Goal: Information Seeking & Learning: Learn about a topic

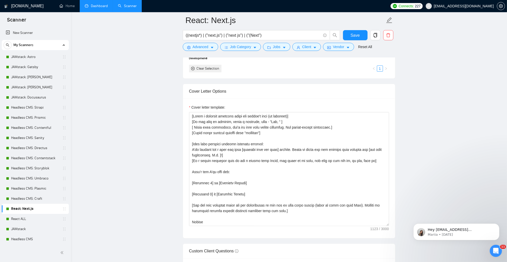
click at [97, 7] on link "Dashboard" at bounding box center [96, 6] width 23 height 4
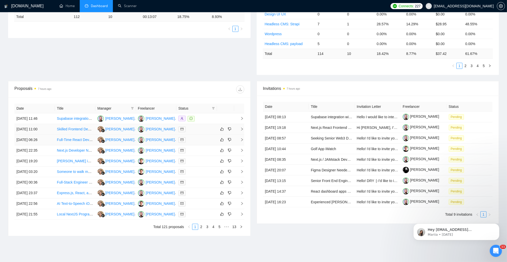
scroll to position [130, 0]
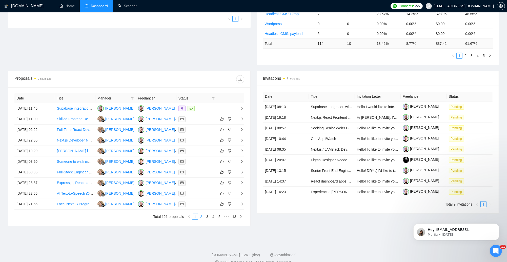
click at [201, 215] on link "2" at bounding box center [201, 217] width 6 height 6
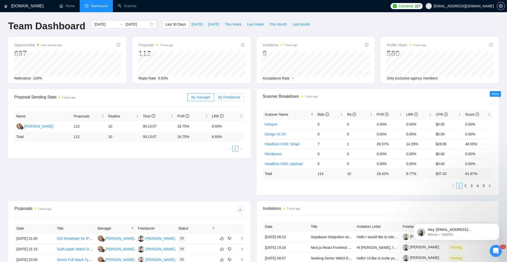
click at [228, 97] on span "By Freelancer" at bounding box center [229, 97] width 22 height 4
click at [214, 98] on input "By Freelancer" at bounding box center [214, 98] width 0 height 0
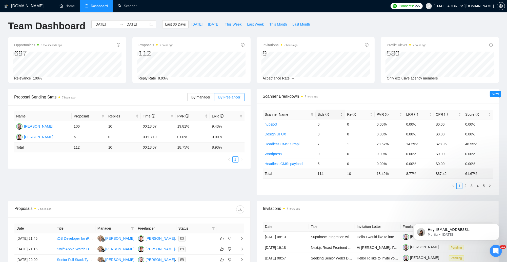
click at [324, 114] on span "Bids" at bounding box center [322, 114] width 11 height 4
click at [127, 26] on input "[DATE]" at bounding box center [136, 24] width 23 height 6
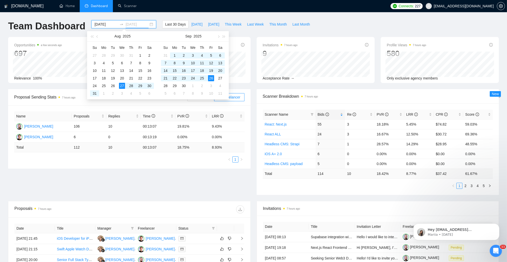
type input "[DATE]"
click at [102, 25] on input "[DATE]" at bounding box center [105, 24] width 23 height 6
click at [103, 24] on input "[DATE]" at bounding box center [105, 24] width 23 height 6
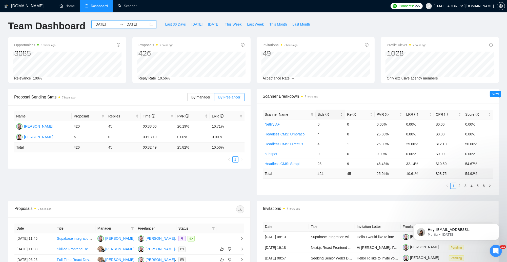
type input "[DATE]"
click at [331, 116] on span "Bids" at bounding box center [328, 115] width 22 height 6
click at [459, 185] on link "2" at bounding box center [459, 186] width 6 height 6
click at [454, 185] on link "1" at bounding box center [453, 186] width 6 height 6
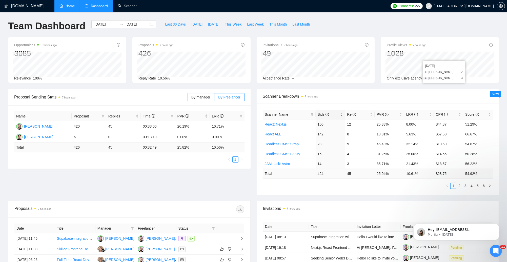
click at [68, 8] on link "Home" at bounding box center [66, 6] width 15 height 4
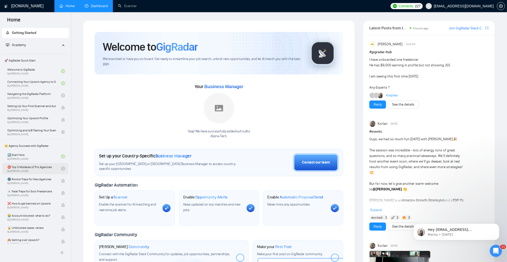
click at [32, 170] on link "⛔ Top 3 Mistakes of Pro Agencies By [PERSON_NAME]" at bounding box center [34, 168] width 54 height 11
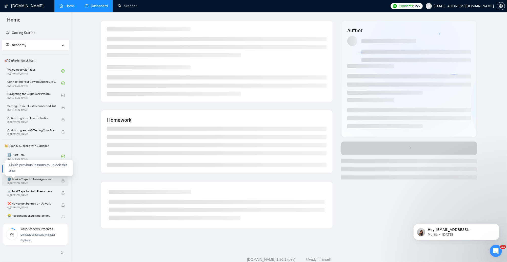
click at [37, 181] on span "🌚 Rookie Traps for New Agencies" at bounding box center [31, 179] width 49 height 5
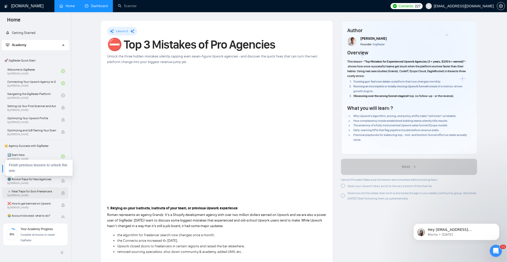
click at [42, 194] on span "By [PERSON_NAME]" at bounding box center [31, 195] width 49 height 3
click at [52, 206] on span "By [PERSON_NAME]" at bounding box center [31, 207] width 49 height 3
click at [56, 169] on div "Finish previous lessons to unlock this one." at bounding box center [38, 168] width 67 height 16
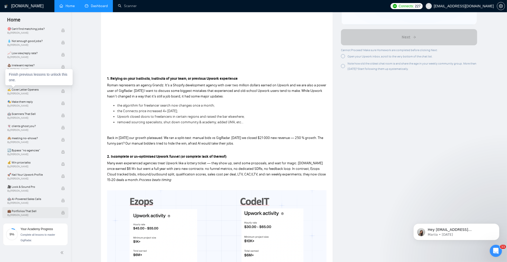
scroll to position [130, 0]
click at [44, 212] on span "💼 Portfolios That Sell" at bounding box center [31, 210] width 49 height 5
click at [41, 210] on span "💼 Portfolios That Sell" at bounding box center [31, 210] width 49 height 5
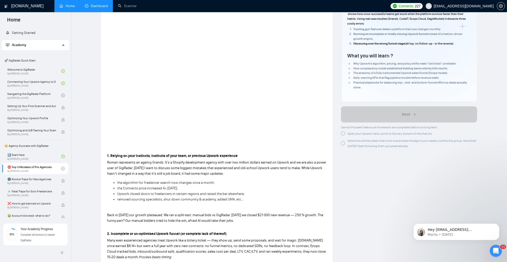
scroll to position [0, 0]
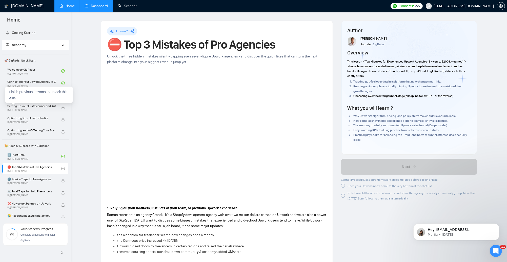
click at [56, 97] on div "Finish previous lessons to unlock this one." at bounding box center [38, 94] width 67 height 16
click at [45, 95] on link "Navigating the GigRadar Platform By [PERSON_NAME]" at bounding box center [34, 95] width 54 height 11
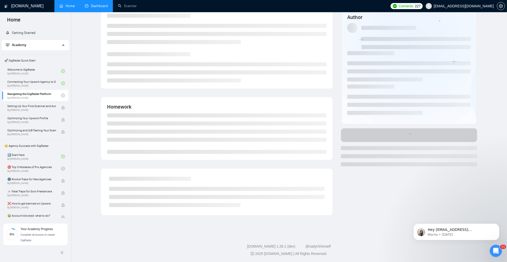
scroll to position [13, 0]
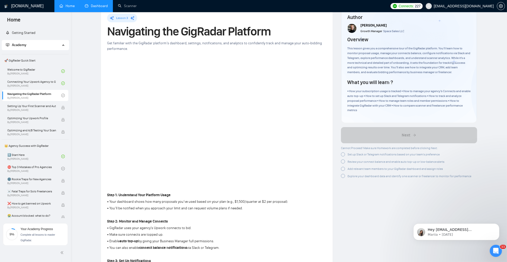
click at [343, 154] on div at bounding box center [343, 154] width 4 height 4
click at [344, 161] on div at bounding box center [343, 161] width 4 height 4
click at [343, 168] on div at bounding box center [343, 168] width 4 height 4
click at [343, 176] on div at bounding box center [343, 175] width 4 height 4
click at [344, 166] on div "Cannot Proceed! Make sure Homework are completed before clicking Next: Set up S…" at bounding box center [406, 161] width 130 height 32
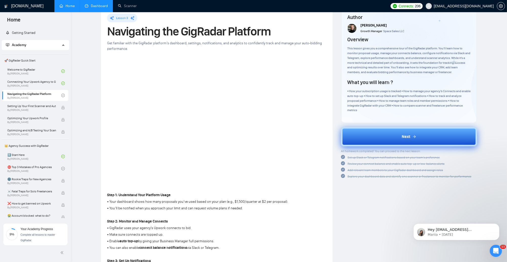
click at [378, 141] on button "Next" at bounding box center [409, 136] width 136 height 19
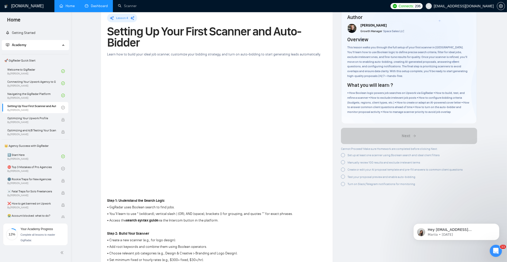
click at [344, 155] on div at bounding box center [343, 155] width 4 height 4
click at [343, 162] on div at bounding box center [343, 161] width 4 height 4
click at [341, 170] on div "Create or edit your AI proposal template and pre-fill answers to common client …" at bounding box center [402, 168] width 122 height 5
click at [344, 176] on div at bounding box center [343, 177] width 4 height 4
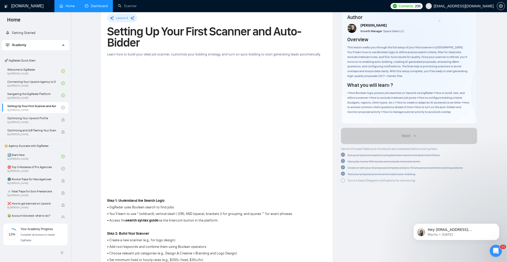
click at [343, 181] on div at bounding box center [343, 180] width 4 height 4
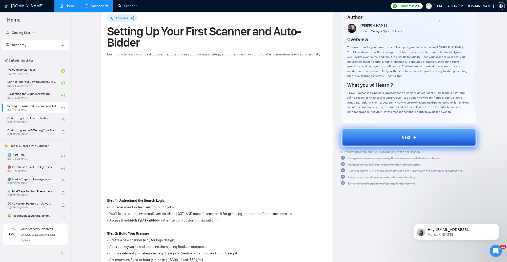
click at [386, 139] on button "Next" at bounding box center [409, 137] width 136 height 19
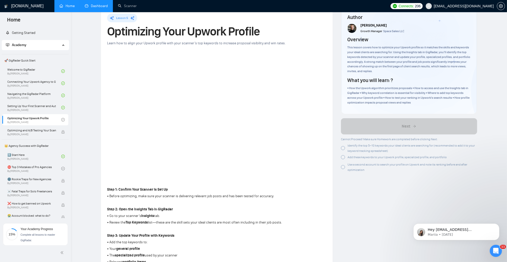
click at [344, 147] on div at bounding box center [343, 148] width 4 height 4
click at [342, 157] on div at bounding box center [343, 157] width 4 height 4
click at [343, 167] on div at bounding box center [343, 166] width 4 height 4
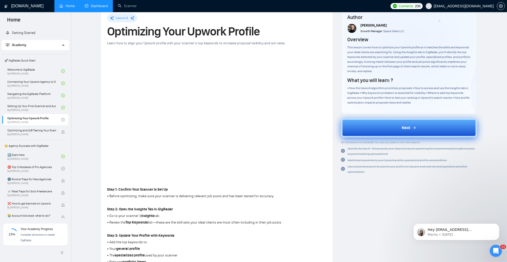
click at [367, 124] on button "Next" at bounding box center [409, 127] width 136 height 19
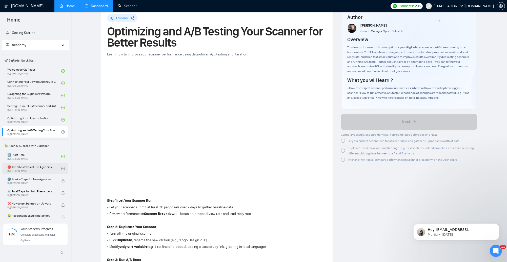
click at [53, 166] on link "⛔ Top 3 Mistakes of Pro Agencies By [PERSON_NAME]" at bounding box center [34, 168] width 54 height 11
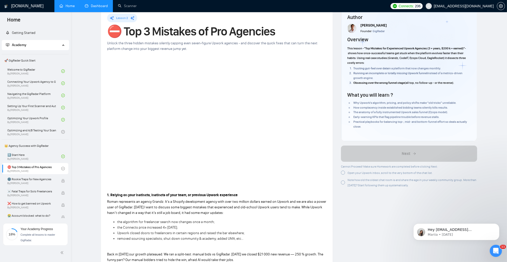
click at [344, 173] on div at bounding box center [343, 172] width 4 height 4
click at [342, 183] on div at bounding box center [343, 182] width 4 height 4
click at [343, 182] on div at bounding box center [343, 182] width 4 height 4
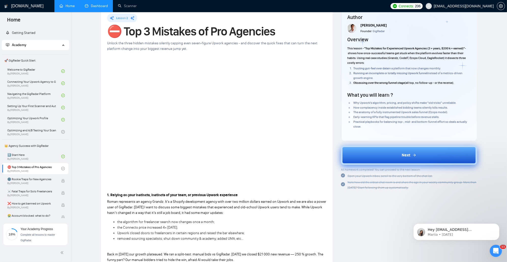
click at [364, 158] on button "Next" at bounding box center [409, 154] width 136 height 19
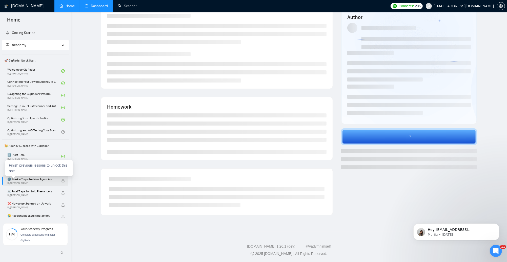
click at [49, 184] on span "By [PERSON_NAME]" at bounding box center [31, 183] width 49 height 3
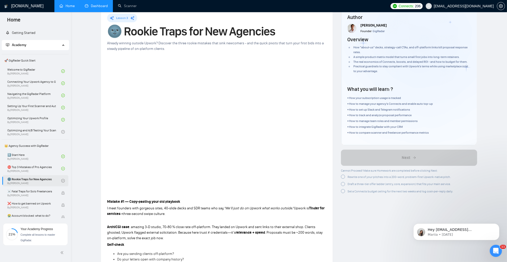
click at [342, 178] on div at bounding box center [343, 177] width 4 height 4
click at [342, 182] on div at bounding box center [343, 183] width 4 height 4
click at [342, 191] on div at bounding box center [343, 191] width 4 height 4
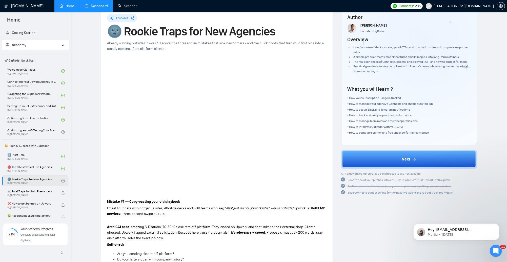
click at [343, 189] on div "All homework completed! You can proceed to the next lesson: Rewrite one of your…" at bounding box center [397, 183] width 112 height 24
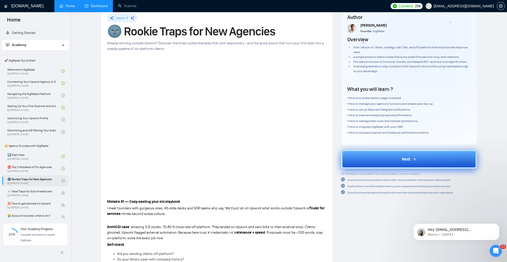
click at [375, 160] on button "Next" at bounding box center [409, 158] width 136 height 19
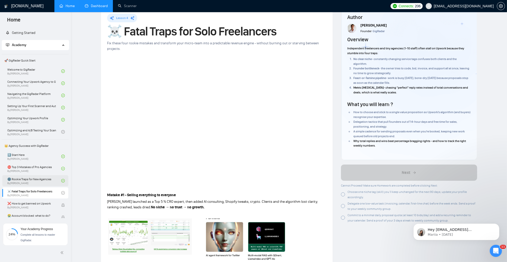
click at [343, 194] on div at bounding box center [343, 194] width 4 height 4
click at [343, 206] on div at bounding box center [343, 206] width 4 height 4
click at [344, 219] on div at bounding box center [343, 217] width 4 height 4
drag, startPoint x: 344, startPoint y: 195, endPoint x: 343, endPoint y: 198, distance: 3.4
click at [344, 195] on div at bounding box center [343, 194] width 4 height 4
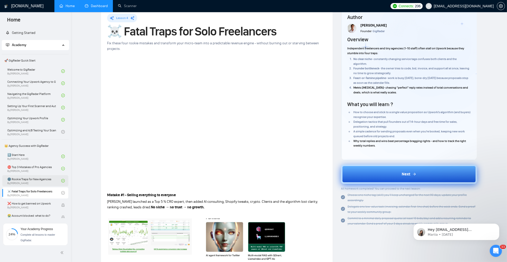
click at [363, 172] on button "Next" at bounding box center [409, 173] width 136 height 19
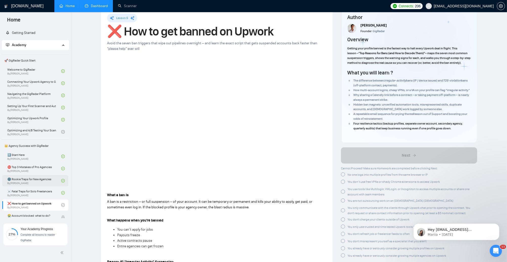
click at [343, 176] on div at bounding box center [343, 174] width 4 height 4
click at [343, 183] on div at bounding box center [343, 181] width 4 height 4
click at [342, 192] on div at bounding box center [343, 190] width 4 height 4
click at [343, 202] on div at bounding box center [343, 200] width 4 height 4
click at [342, 211] on div at bounding box center [343, 209] width 4 height 4
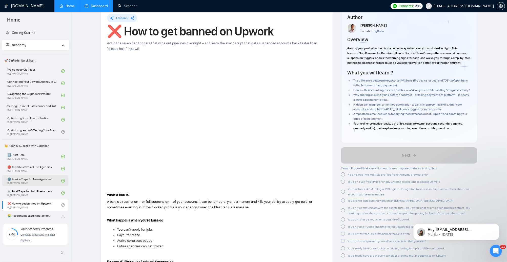
click at [341, 221] on div at bounding box center [343, 219] width 4 height 4
click at [343, 225] on div at bounding box center [343, 223] width 4 height 4
click at [343, 232] on div at bounding box center [343, 230] width 4 height 4
click at [344, 239] on div "You don't misrepresent yourself as a specialist that you aren't" at bounding box center [409, 236] width 136 height 6
click at [344, 238] on div at bounding box center [343, 236] width 4 height 4
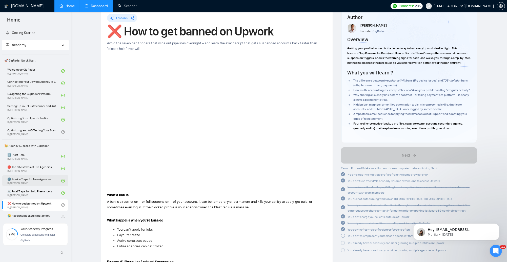
click at [344, 245] on div at bounding box center [343, 243] width 4 height 4
click at [343, 251] on div at bounding box center [343, 249] width 4 height 4
click at [343, 237] on icon "check-circle" at bounding box center [343, 235] width 4 height 4
click at [343, 238] on icon "loading" at bounding box center [343, 236] width 5 height 5
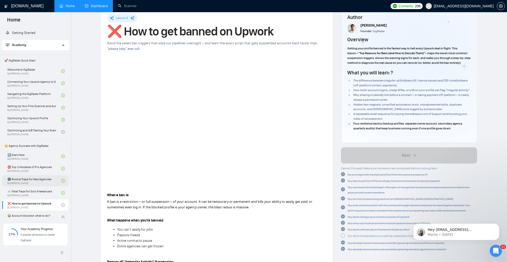
click at [343, 237] on div at bounding box center [343, 235] width 4 height 4
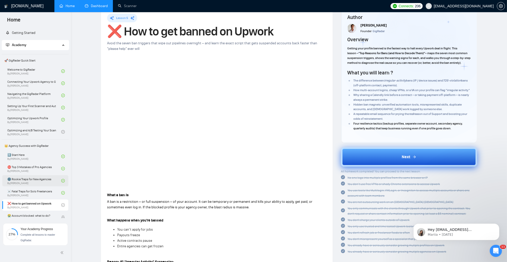
click at [380, 165] on button "Next" at bounding box center [409, 156] width 136 height 19
